Goal: Check status

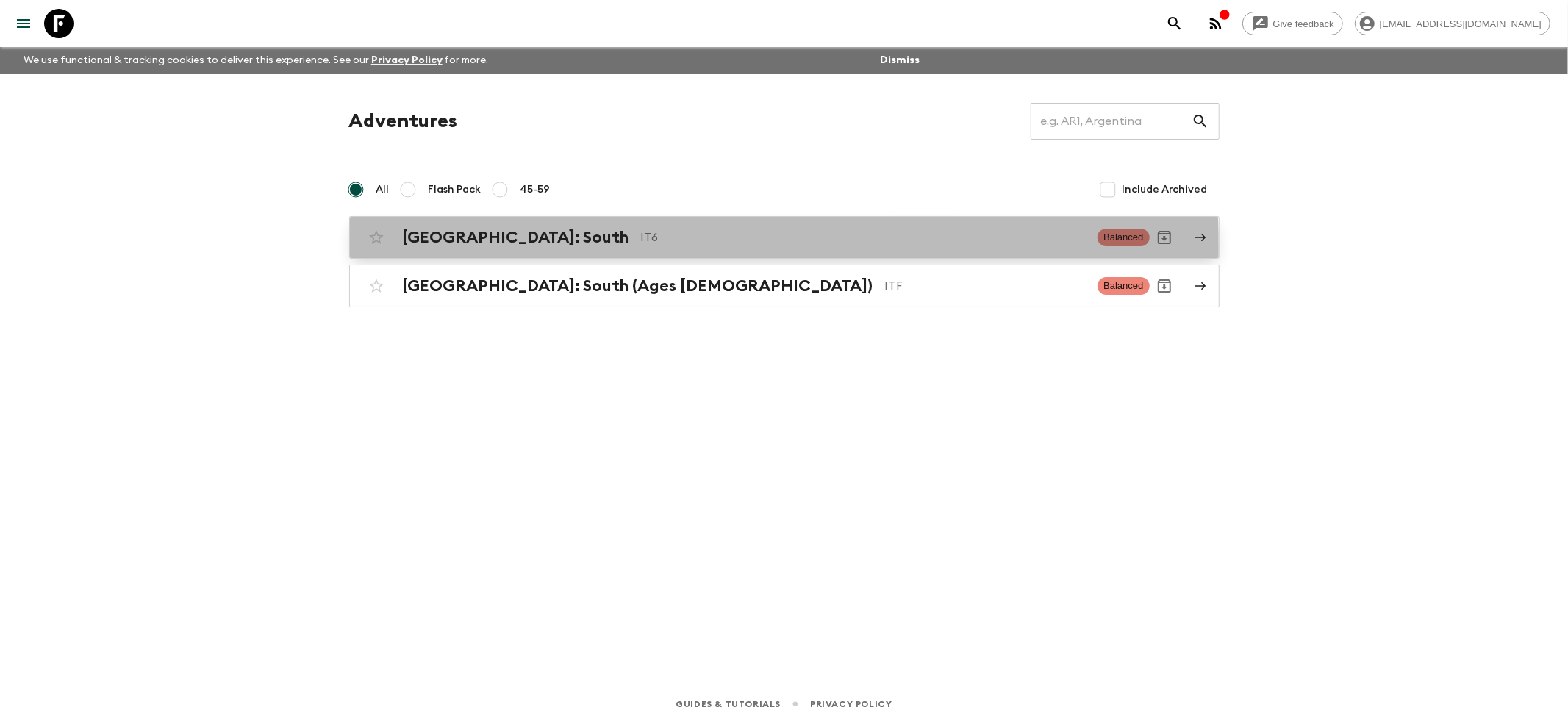
click at [436, 248] on div "[GEOGRAPHIC_DATA]: South IT6 Balanced" at bounding box center [755, 238] width 788 height 30
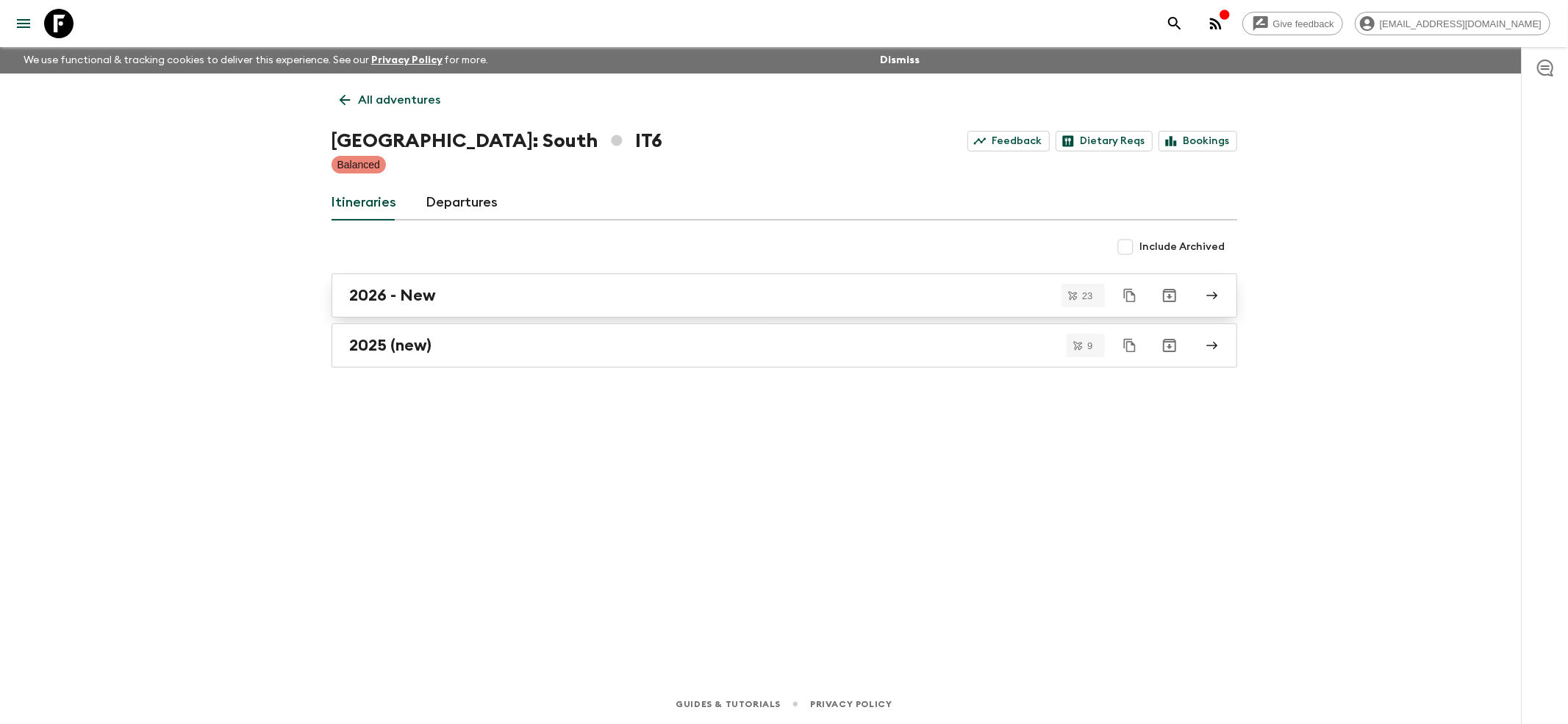
click at [374, 307] on link "2026 - New" at bounding box center [784, 296] width 906 height 44
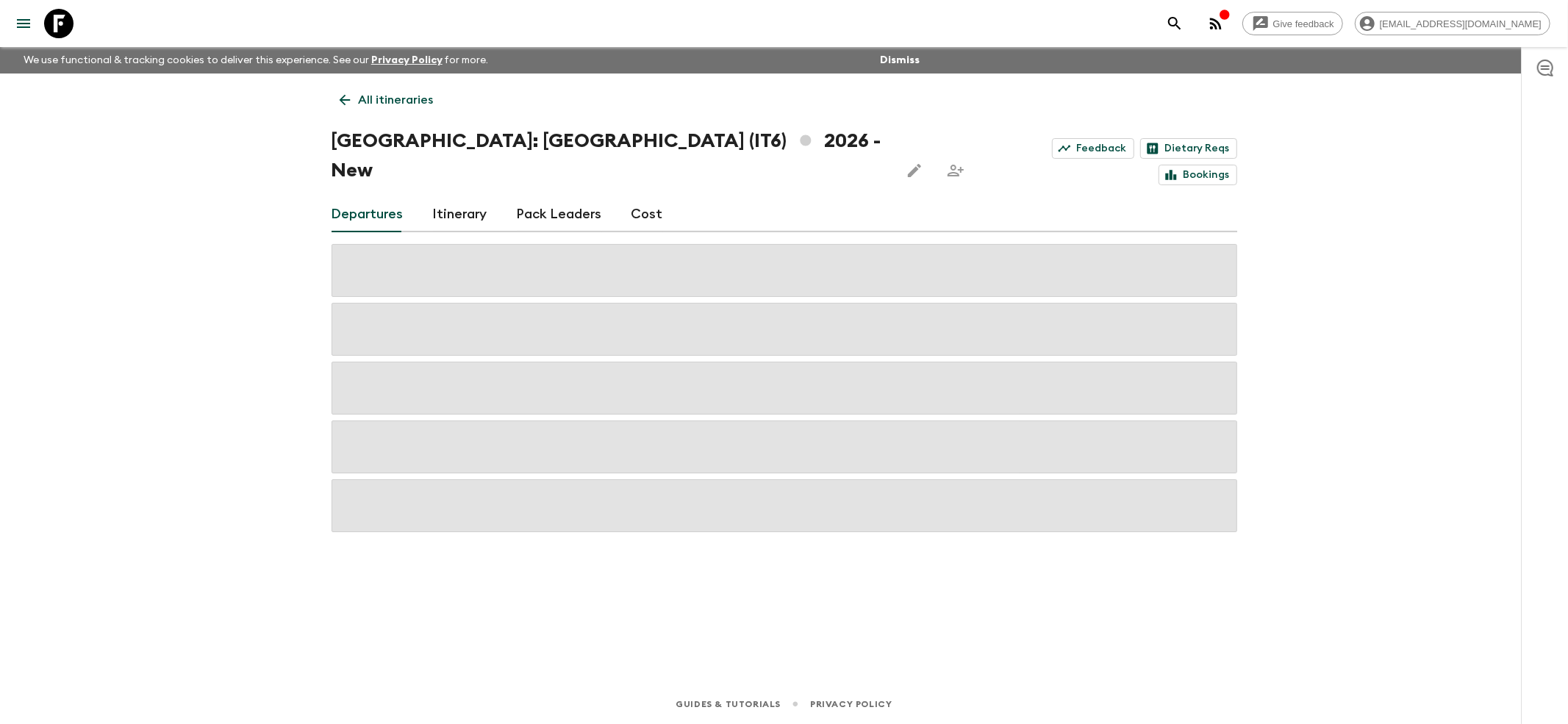
click at [347, 98] on icon at bounding box center [345, 100] width 16 height 16
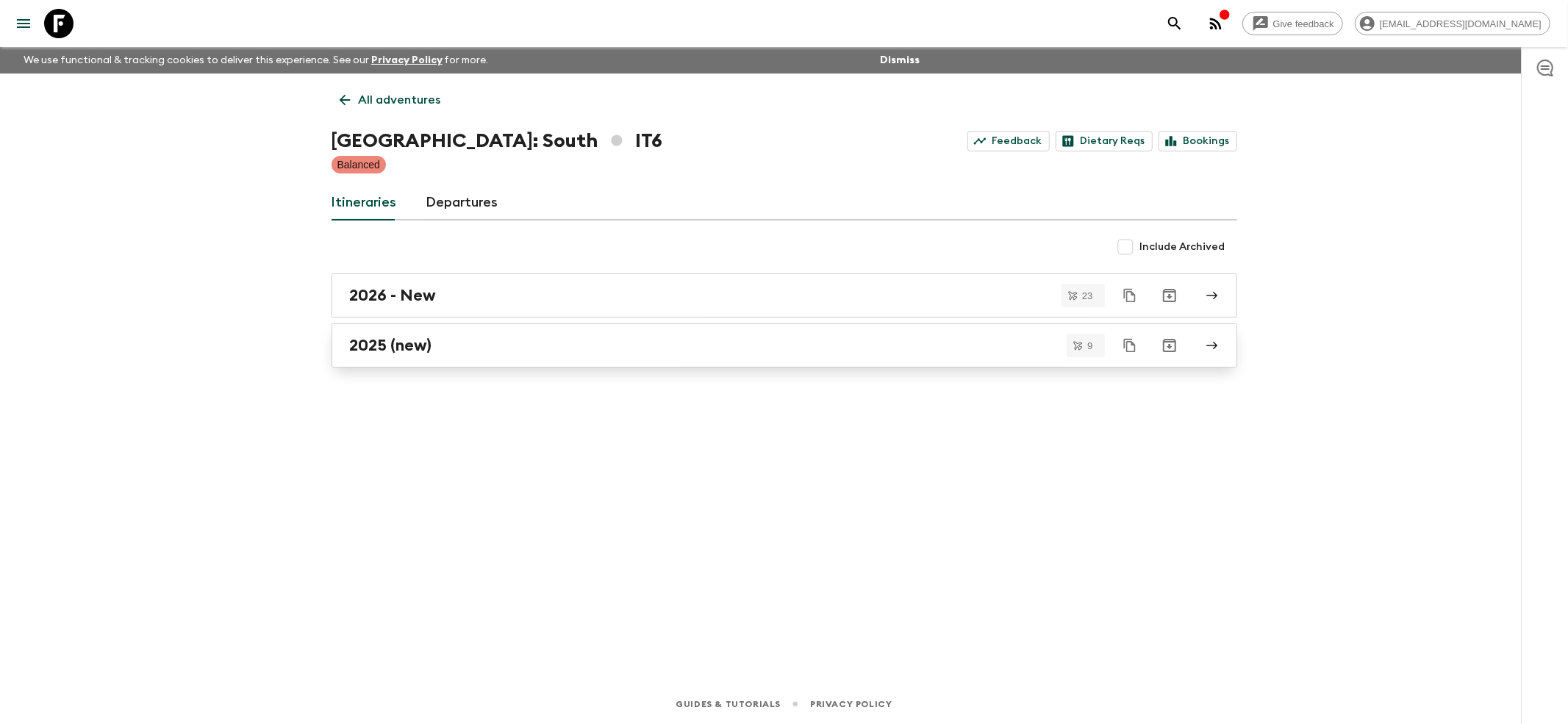
click at [413, 356] on link "2025 (new)" at bounding box center [784, 346] width 906 height 44
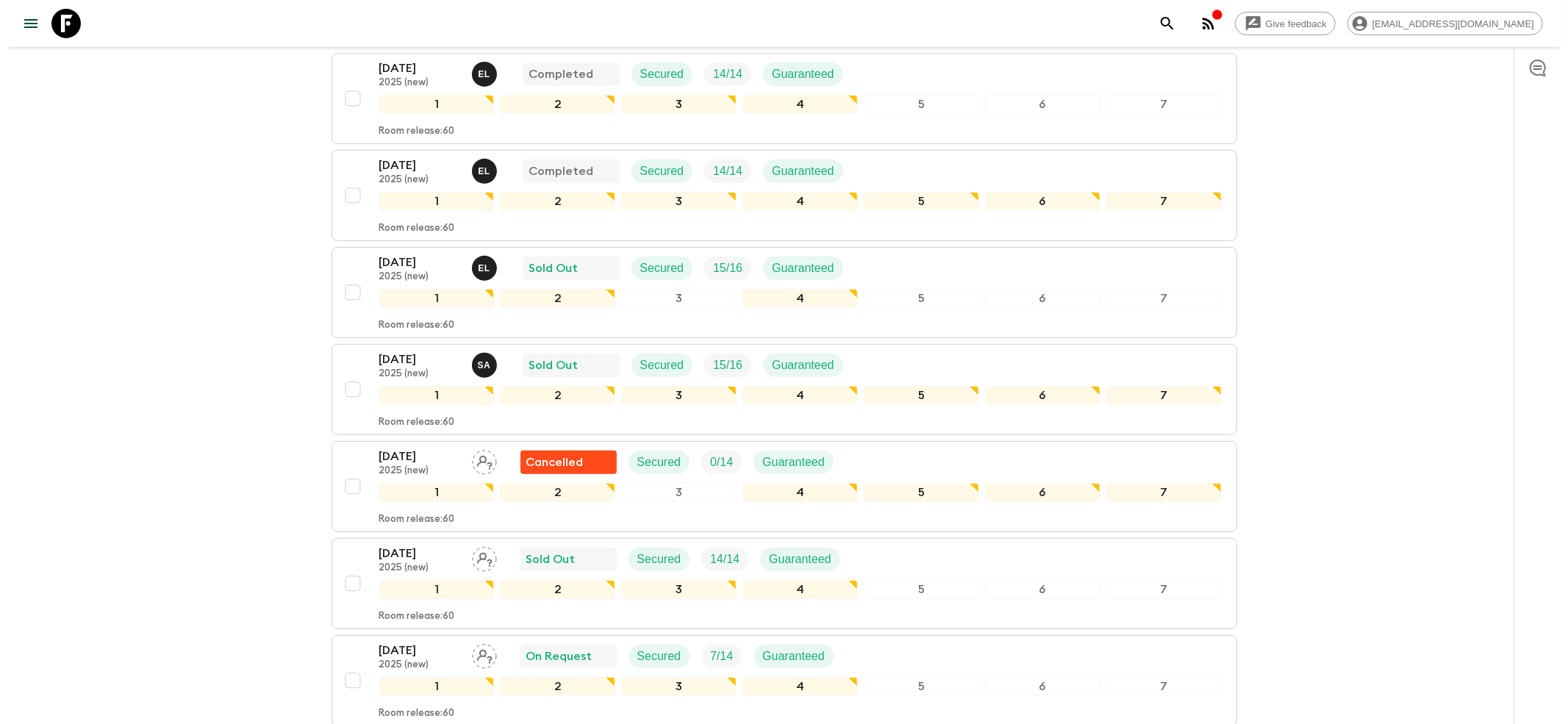
scroll to position [588, 0]
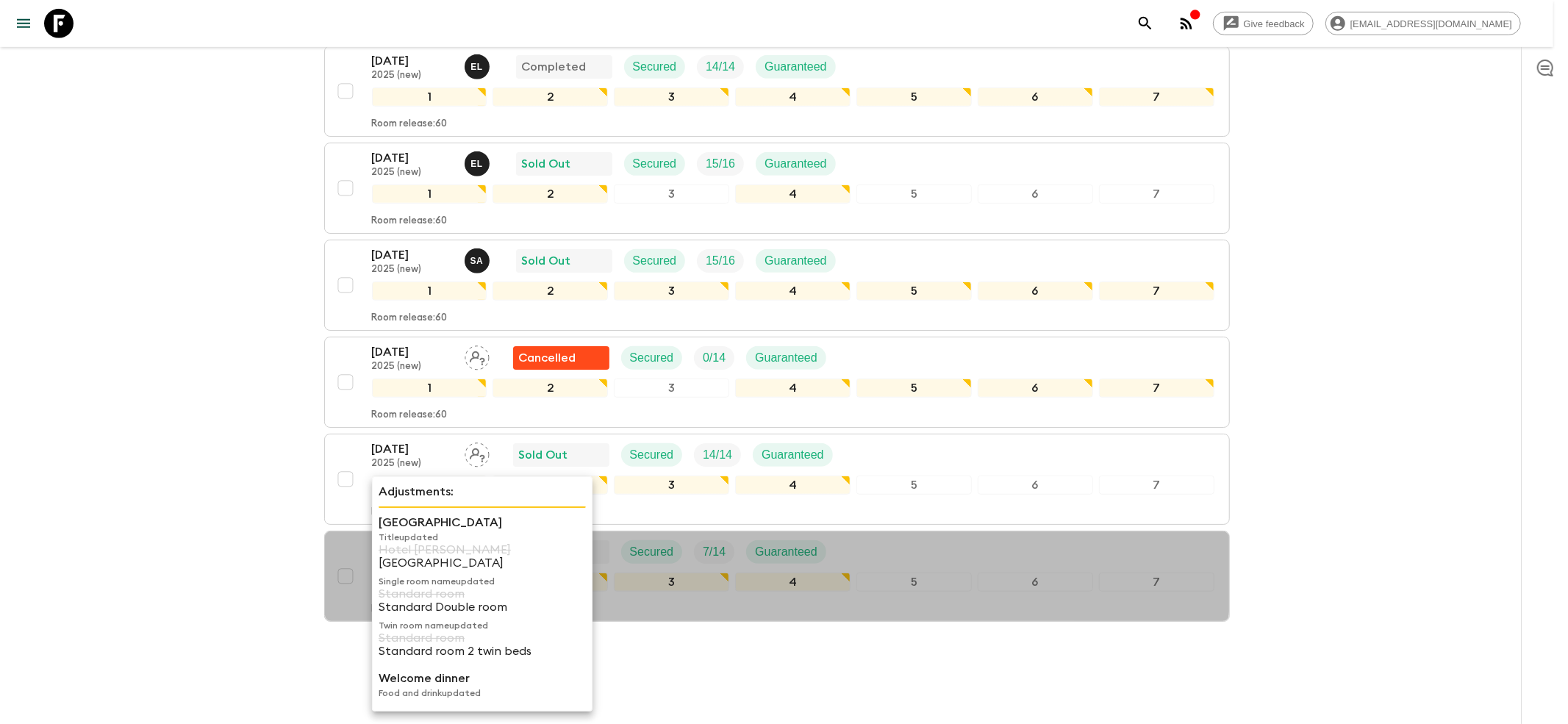
click at [407, 533] on p "Title updated" at bounding box center [482, 537] width 208 height 11
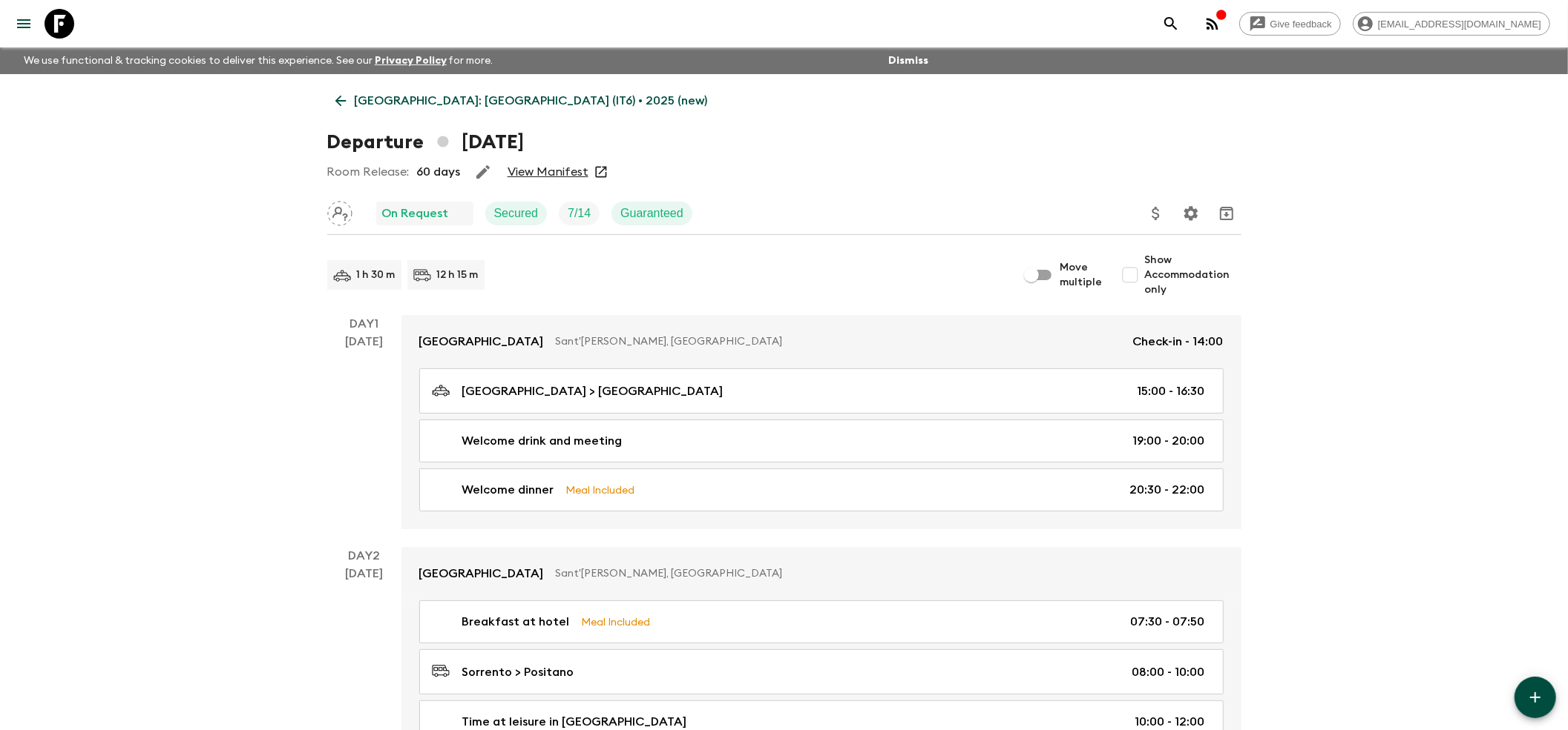
click at [542, 171] on link "View Manifest" at bounding box center [548, 171] width 81 height 14
drag, startPoint x: 1582, startPoint y: 17, endPoint x: 875, endPoint y: 146, distance: 718.7
click at [875, 146] on div "Departure [DATE]" at bounding box center [784, 142] width 914 height 30
click at [550, 171] on link "View Manifest" at bounding box center [548, 171] width 81 height 14
